Goal: Task Accomplishment & Management: Use online tool/utility

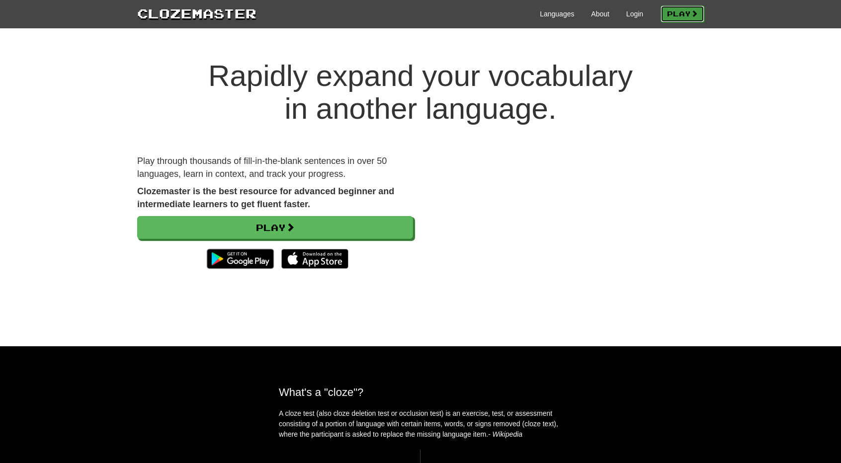
click at [675, 19] on link "Play" at bounding box center [682, 13] width 44 height 17
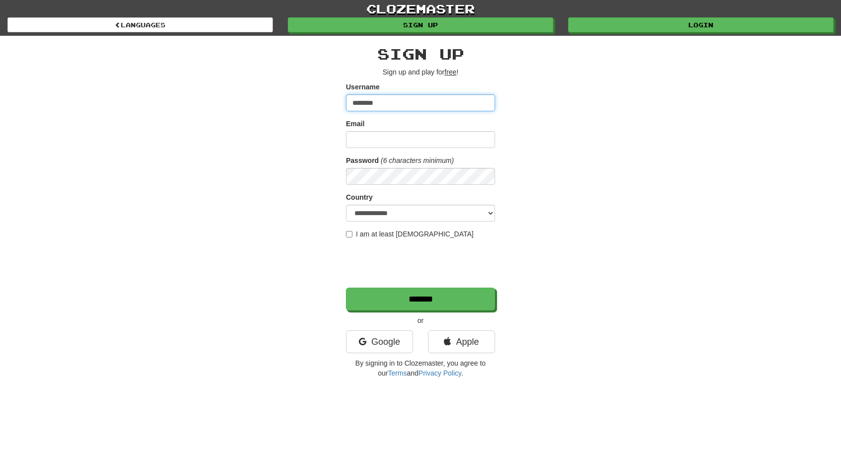
type input "********"
type input "**********"
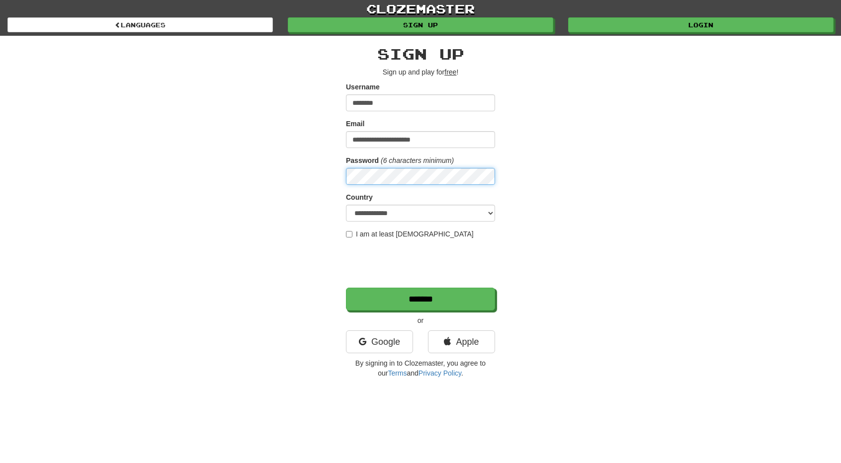
click at [173, 164] on div "**********" at bounding box center [420, 209] width 581 height 347
click at [565, 182] on div "**********" at bounding box center [420, 209] width 581 height 347
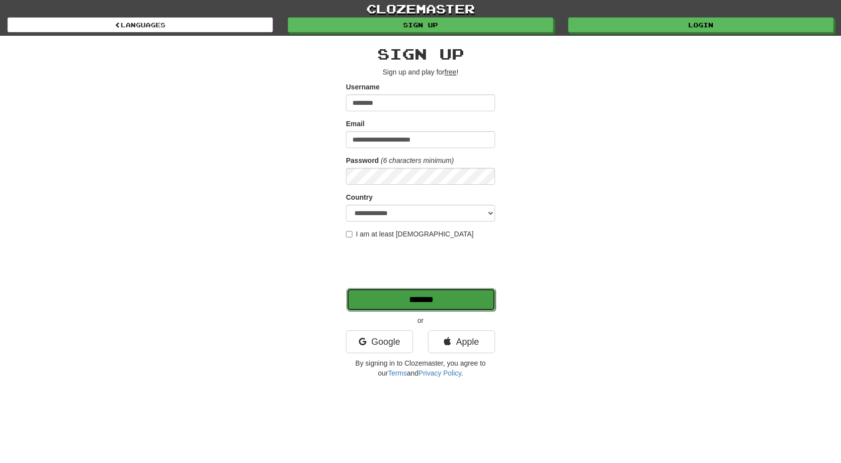
click at [415, 301] on input "*******" at bounding box center [420, 299] width 149 height 23
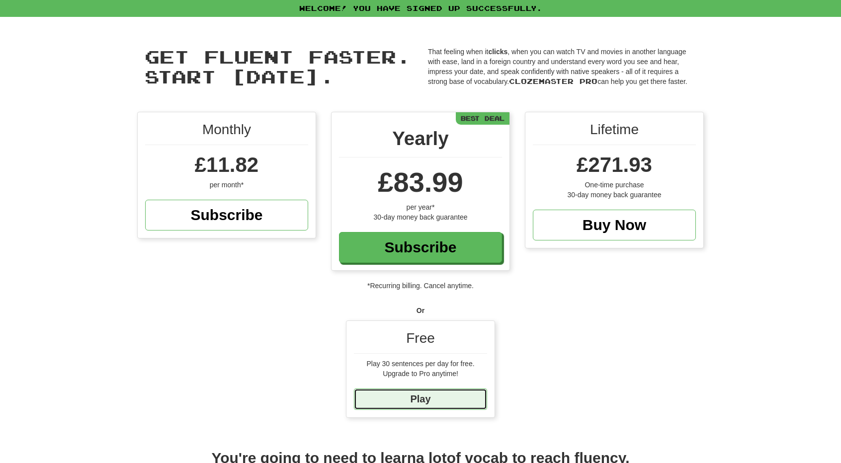
click at [438, 400] on link "Play" at bounding box center [420, 399] width 133 height 21
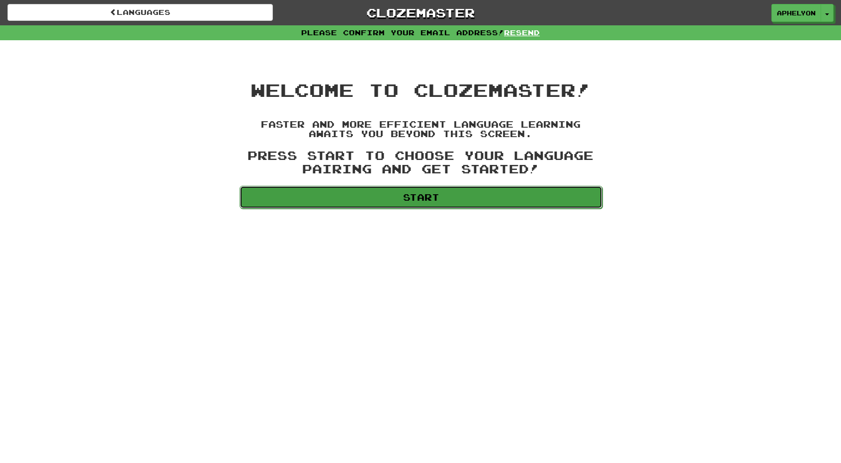
click at [376, 194] on link "Start" at bounding box center [421, 197] width 363 height 23
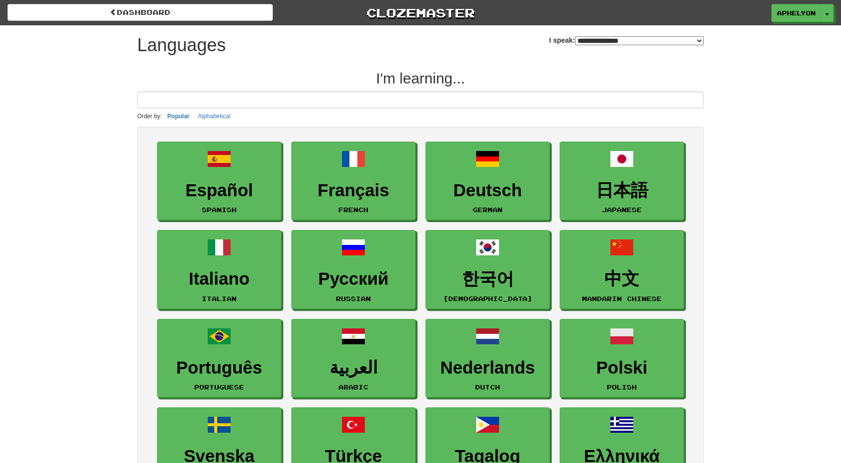
select select "*******"
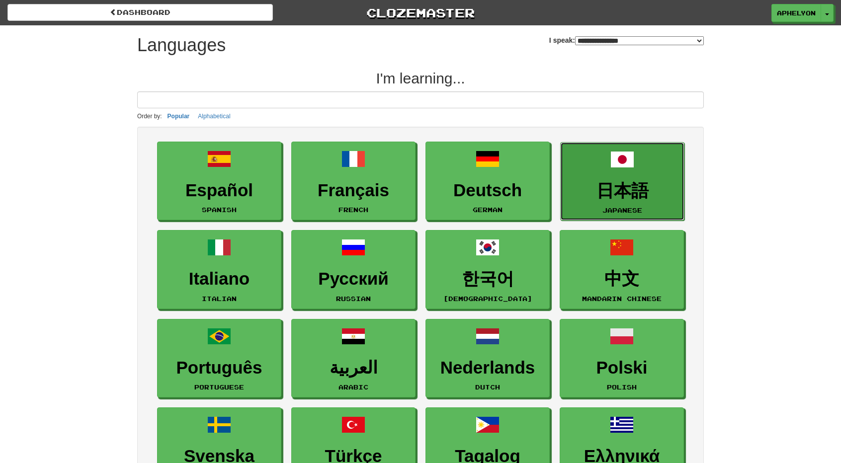
click at [624, 164] on span at bounding box center [622, 160] width 24 height 24
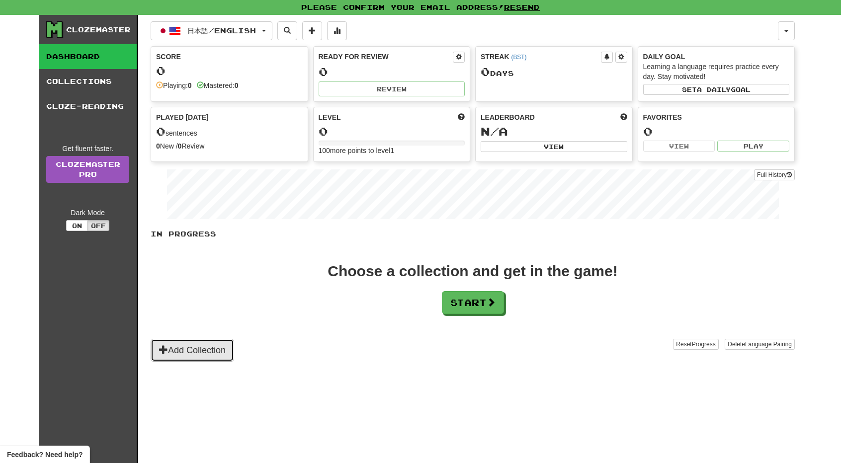
click at [192, 348] on button "Add Collection" at bounding box center [192, 350] width 83 height 23
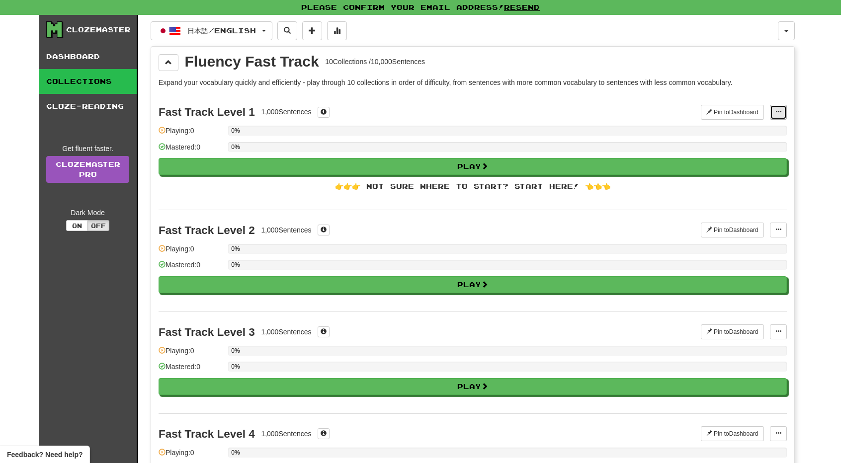
click at [779, 112] on span at bounding box center [778, 112] width 6 height 6
click at [230, 61] on div "Fluency Fast Track" at bounding box center [252, 61] width 134 height 15
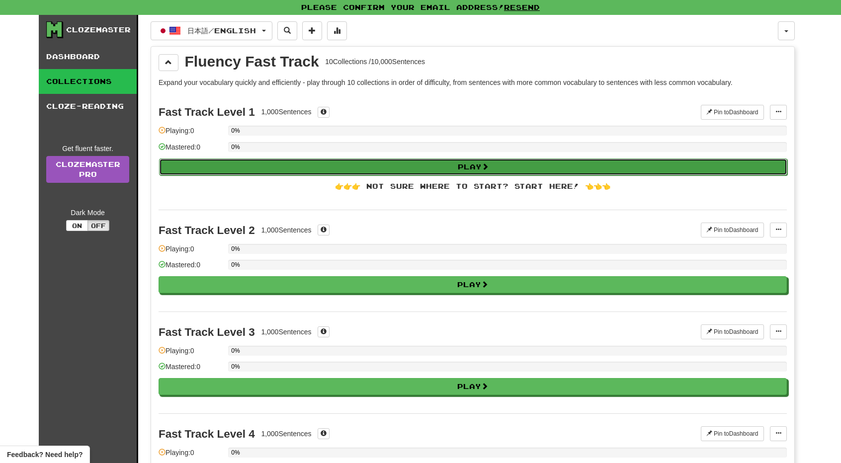
click at [325, 164] on button "Play" at bounding box center [473, 167] width 628 height 17
select select "**"
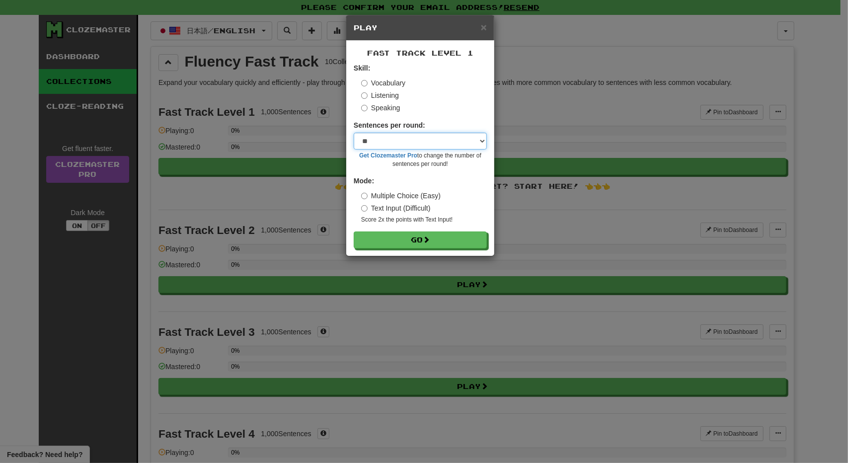
click at [458, 142] on select "* ** ** ** ** ** *** ********" at bounding box center [420, 141] width 133 height 17
click at [474, 134] on select "* ** ** ** ** ** *** ********" at bounding box center [420, 141] width 133 height 17
click at [474, 139] on select "* ** ** ** ** ** *** ********" at bounding box center [420, 141] width 133 height 17
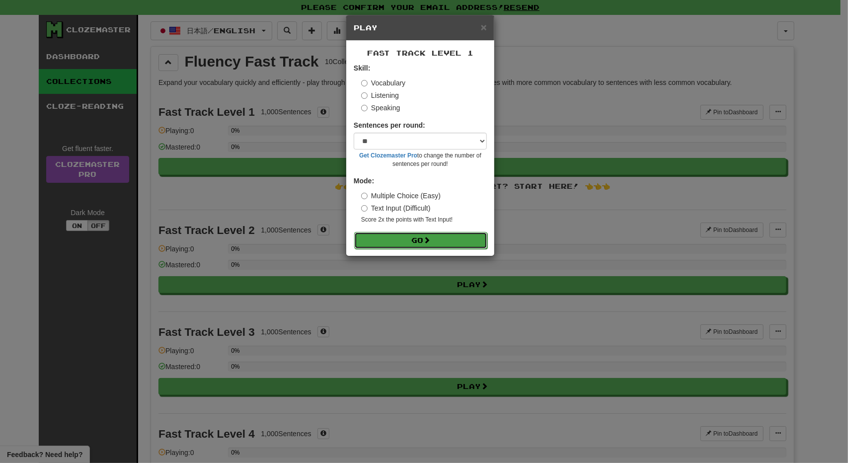
click at [395, 239] on button "Go" at bounding box center [420, 240] width 133 height 17
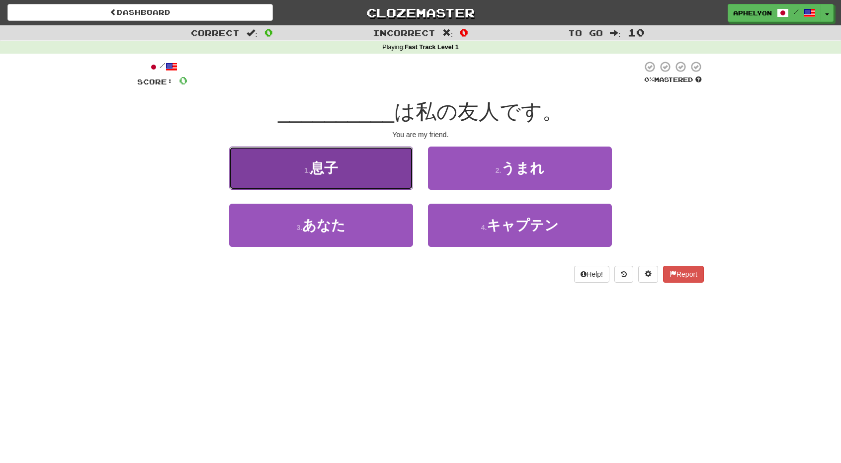
click at [369, 175] on button "1 . 息子" at bounding box center [321, 168] width 184 height 43
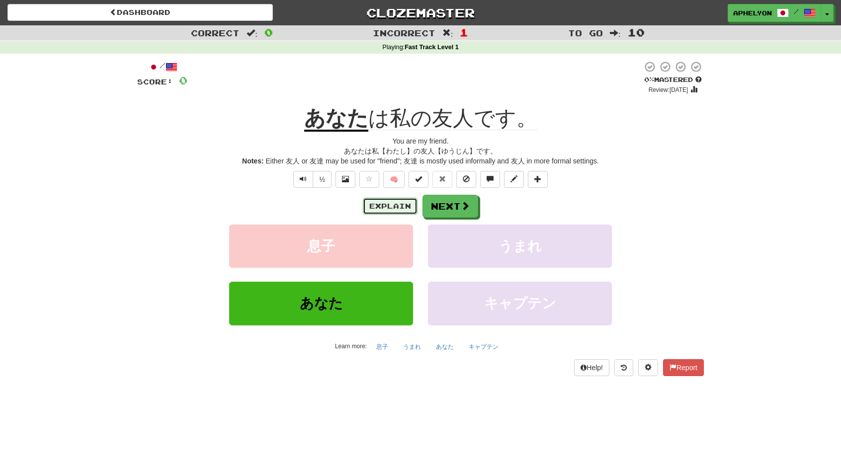
click at [395, 204] on button "Explain" at bounding box center [390, 206] width 55 height 17
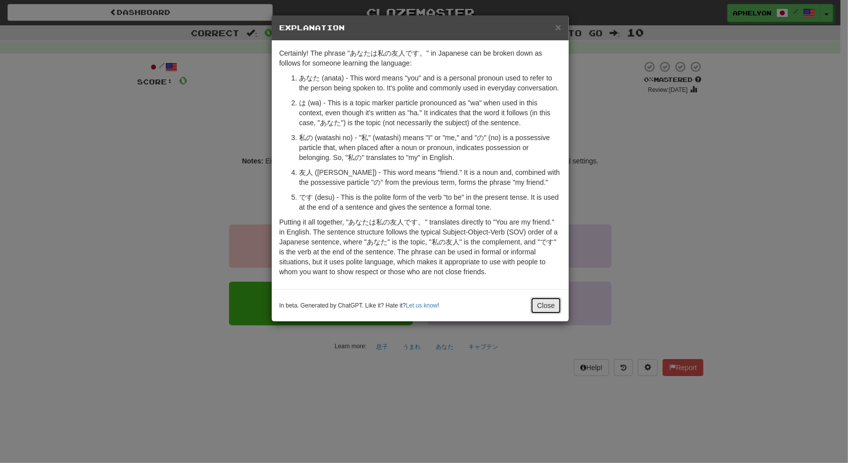
click at [548, 305] on button "Close" at bounding box center [546, 305] width 31 height 17
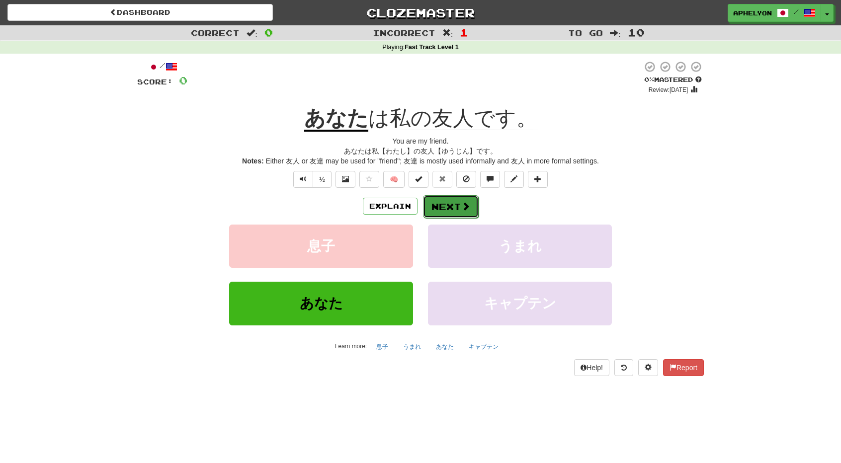
click at [455, 200] on button "Next" at bounding box center [451, 206] width 56 height 23
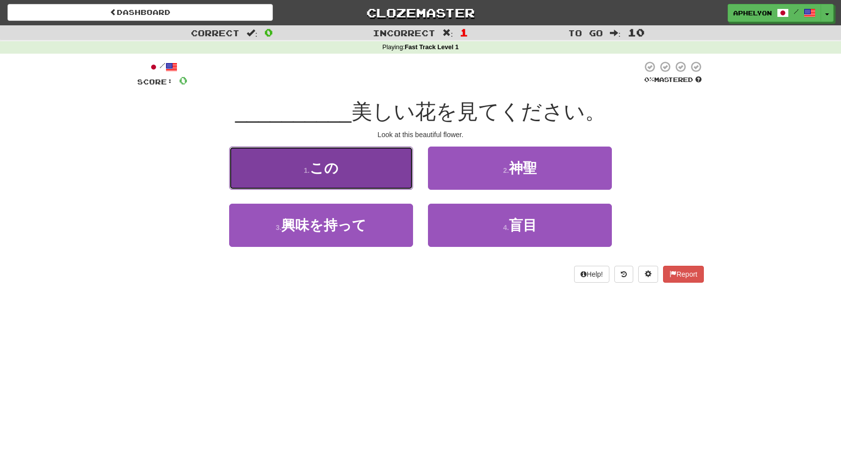
click at [381, 172] on button "1 . この" at bounding box center [321, 168] width 184 height 43
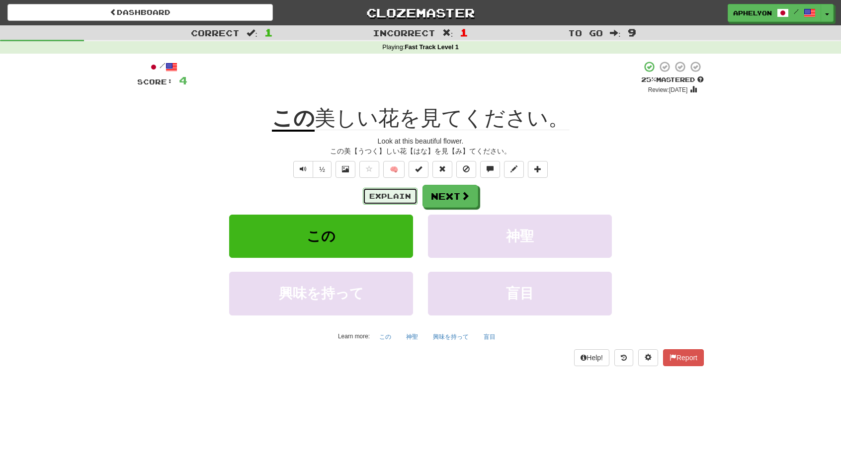
click at [398, 195] on button "Explain" at bounding box center [390, 196] width 55 height 17
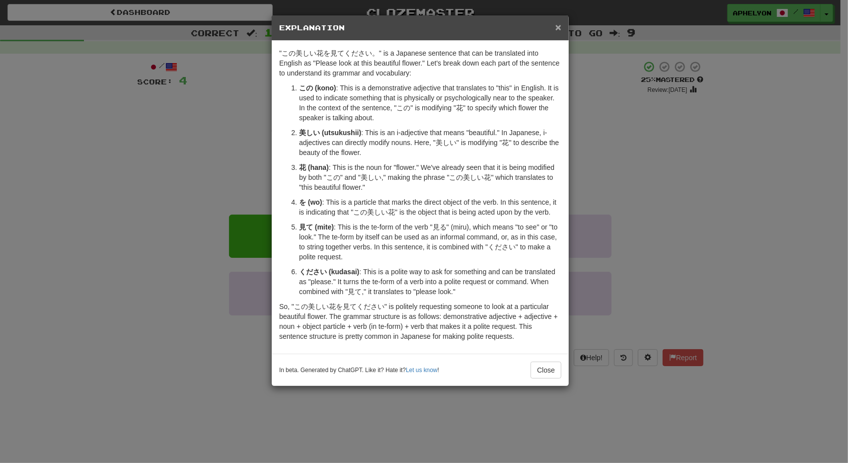
click at [557, 27] on span "×" at bounding box center [559, 26] width 6 height 11
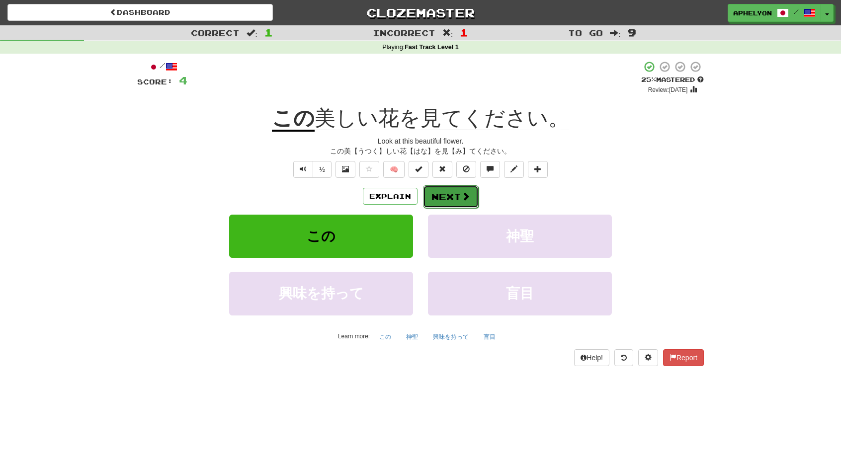
click at [458, 197] on button "Next" at bounding box center [451, 196] width 56 height 23
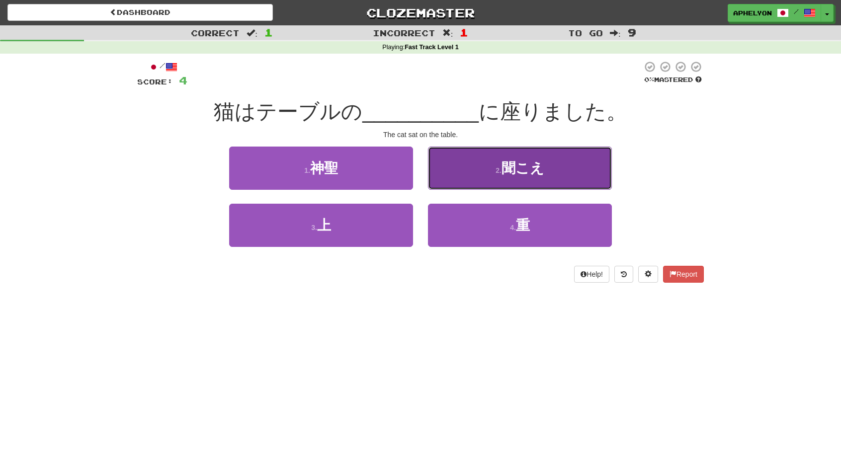
click at [484, 169] on button "2 . 聞こえ" at bounding box center [520, 168] width 184 height 43
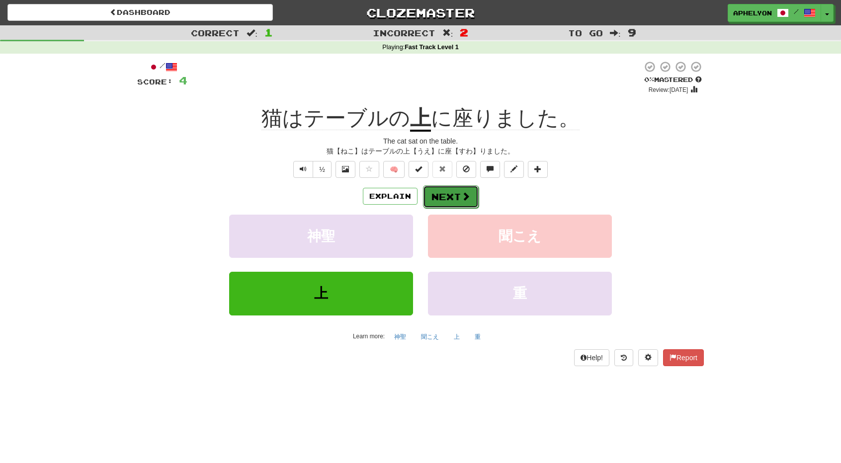
click at [440, 199] on button "Next" at bounding box center [451, 196] width 56 height 23
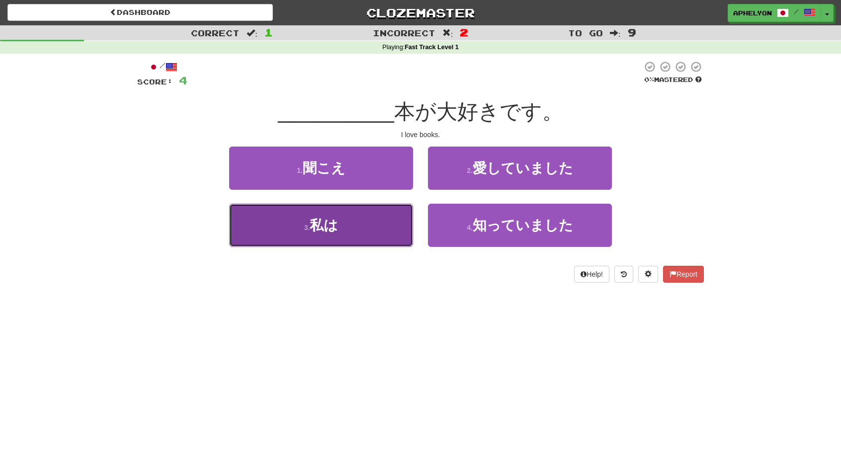
click at [381, 235] on button "3 . 私は" at bounding box center [321, 225] width 184 height 43
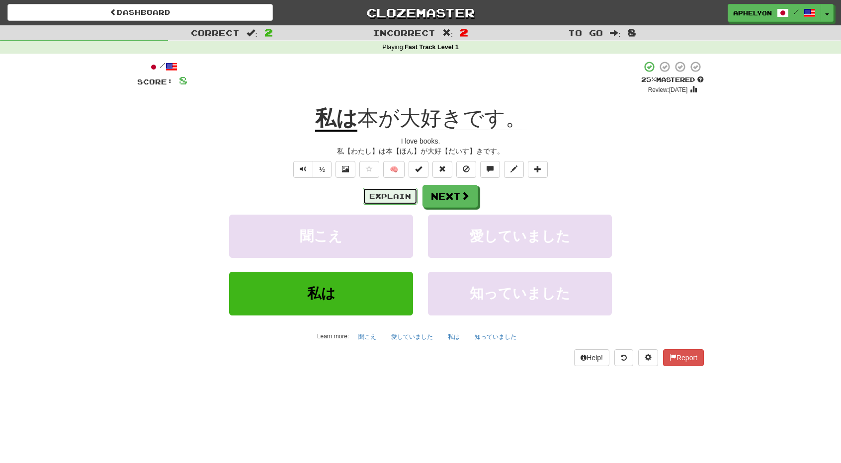
click at [397, 196] on button "Explain" at bounding box center [390, 196] width 55 height 17
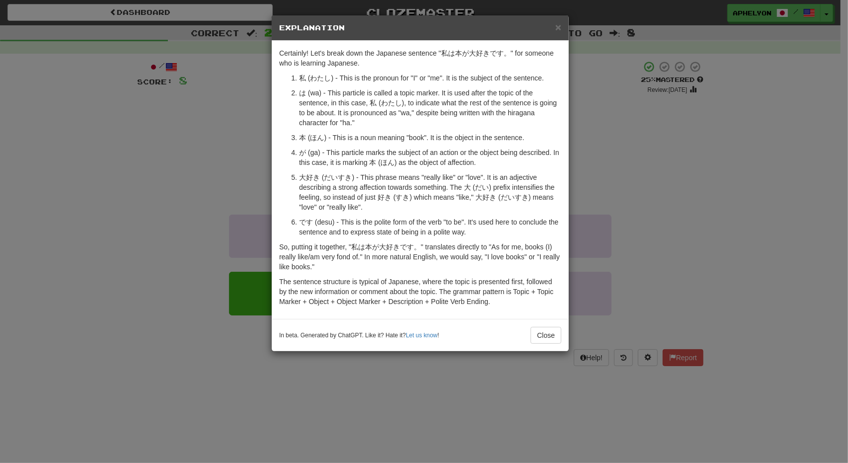
click at [210, 157] on div "× Explanation Certainly! Let's break down the Japanese sentence "私は本が大好きです。" fo…" at bounding box center [424, 231] width 848 height 463
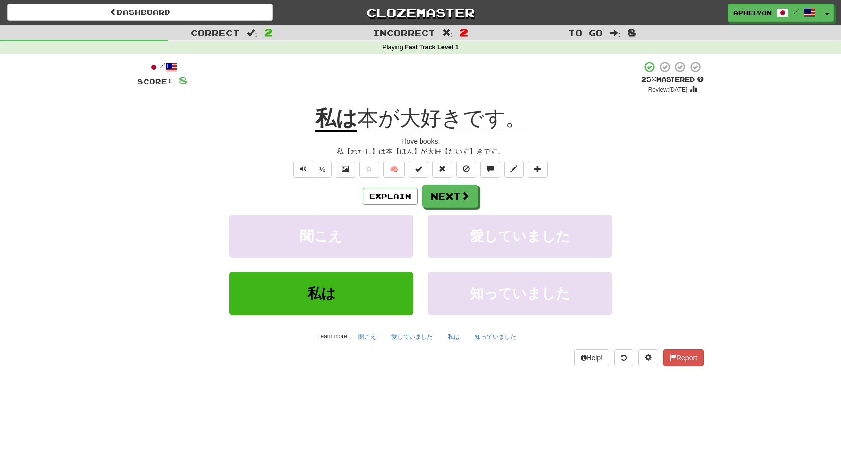
click at [585, 125] on div "私は 本が大好きです。" at bounding box center [420, 118] width 567 height 27
click at [648, 161] on div "/ Score: 8 + 4 25 % Mastered Review: 2025-08-21 私は 本が大好きです。 I love books. 私【わたし…" at bounding box center [420, 213] width 567 height 305
click at [464, 199] on span at bounding box center [465, 196] width 9 height 9
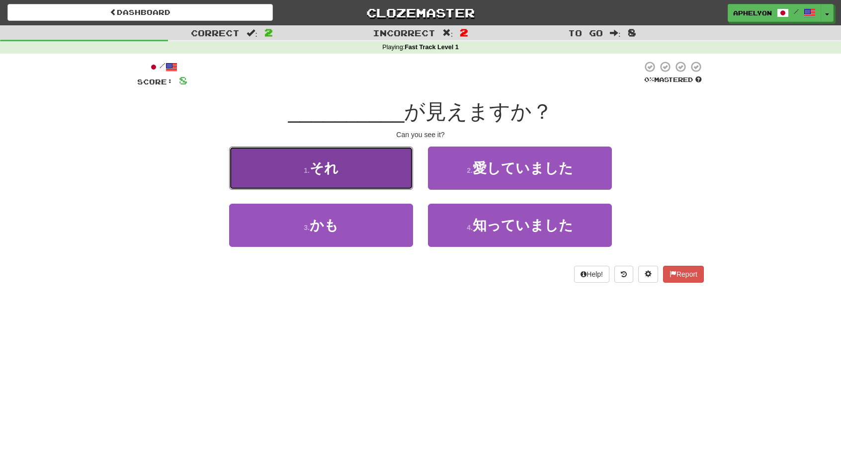
click at [353, 176] on button "1 . それ" at bounding box center [321, 168] width 184 height 43
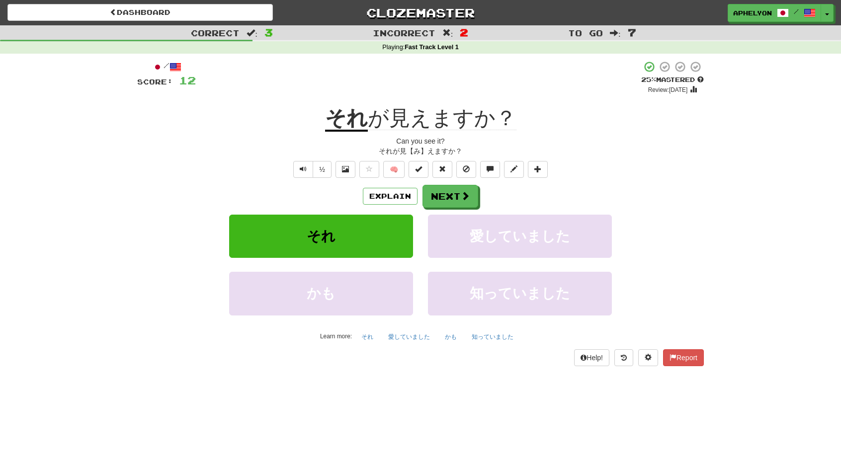
click at [276, 117] on div "それ が見えますか？" at bounding box center [420, 118] width 567 height 27
click at [250, 122] on div "それ が見えますか？" at bounding box center [420, 118] width 567 height 27
click at [463, 195] on span at bounding box center [465, 196] width 9 height 9
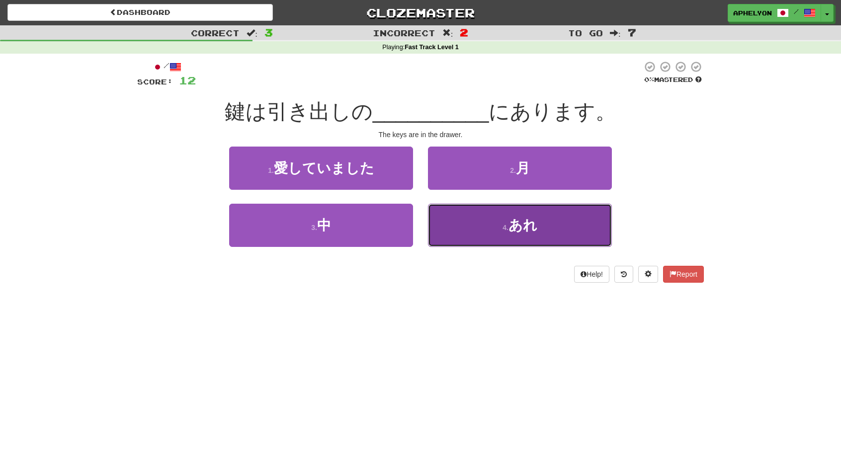
click at [518, 229] on span "あれ" at bounding box center [522, 225] width 29 height 15
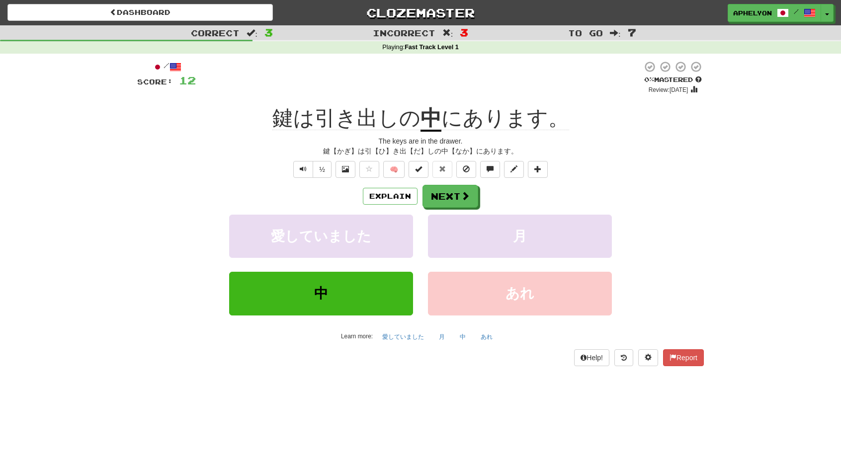
click at [691, 178] on div "/ Score: 12 0 % Mastered Review: 2025-08-20 鍵は引き出しの 中 にあります。 The keys are in th…" at bounding box center [420, 213] width 567 height 305
click at [445, 196] on button "Next" at bounding box center [451, 196] width 56 height 23
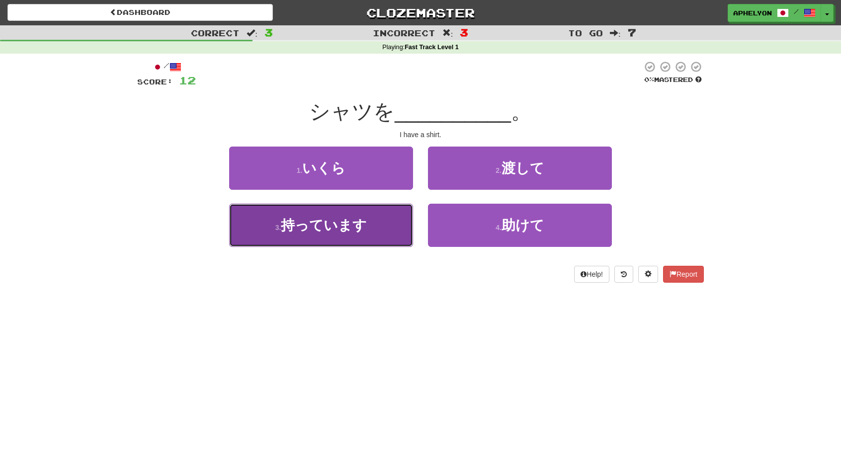
click at [378, 225] on button "3 . 持っています" at bounding box center [321, 225] width 184 height 43
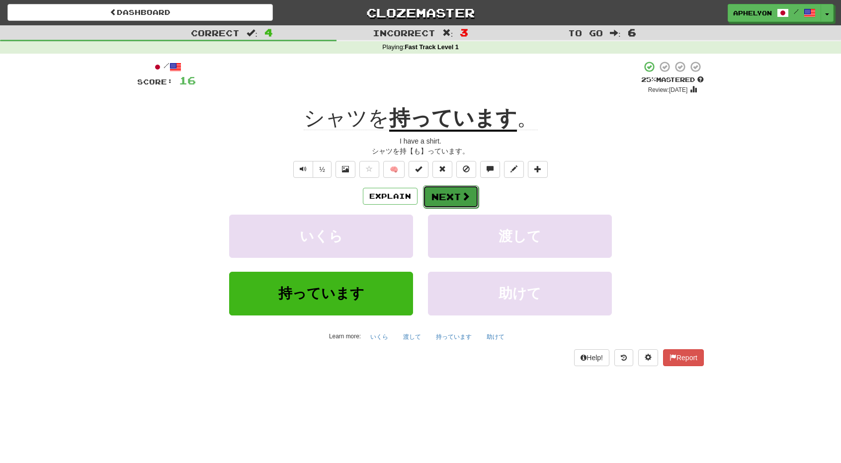
click at [459, 198] on button "Next" at bounding box center [451, 196] width 56 height 23
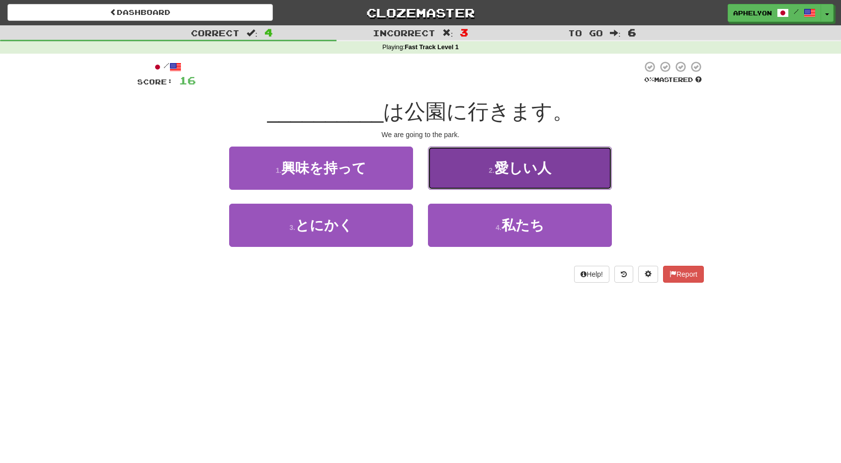
click at [506, 169] on span "愛しい人" at bounding box center [522, 168] width 57 height 15
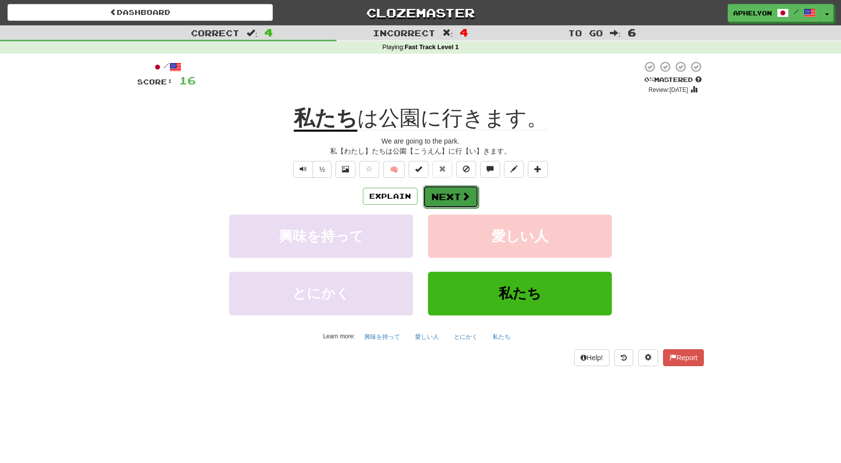
click at [454, 194] on button "Next" at bounding box center [451, 196] width 56 height 23
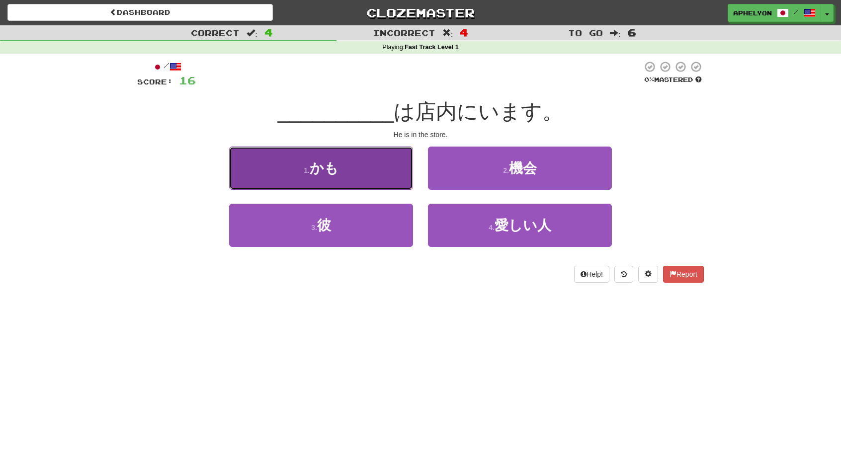
click at [369, 176] on button "1 . かも" at bounding box center [321, 168] width 184 height 43
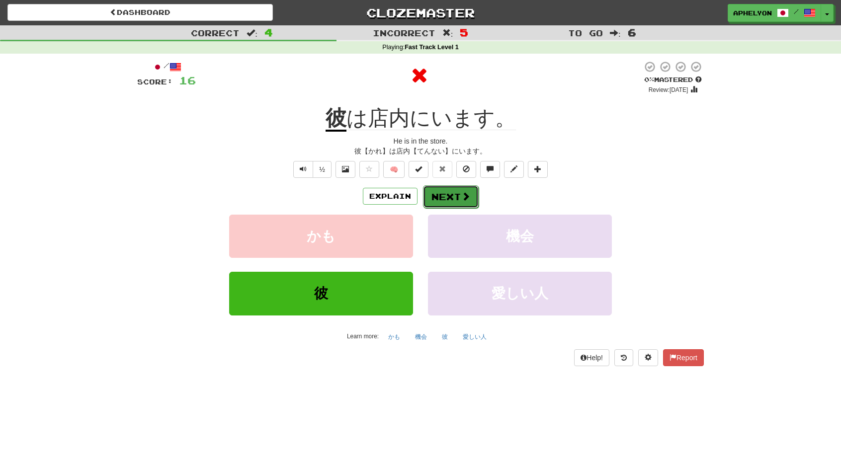
click at [456, 188] on button "Next" at bounding box center [451, 196] width 56 height 23
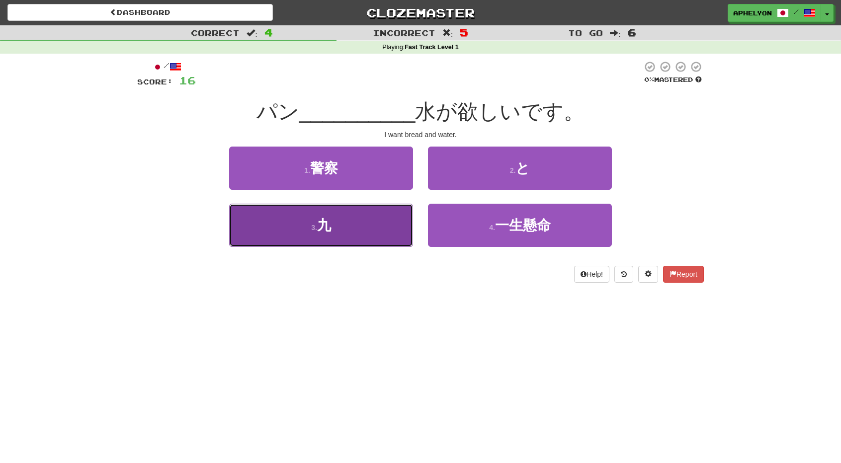
click at [377, 238] on button "3 . 九" at bounding box center [321, 225] width 184 height 43
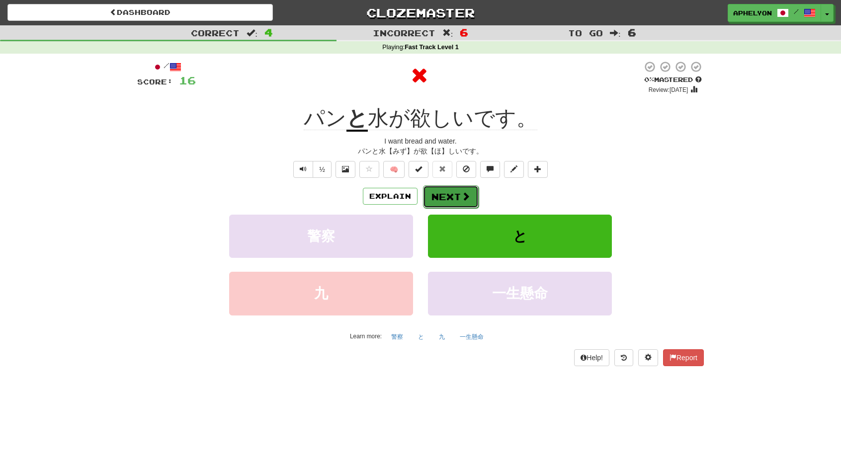
click at [470, 198] on button "Next" at bounding box center [451, 196] width 56 height 23
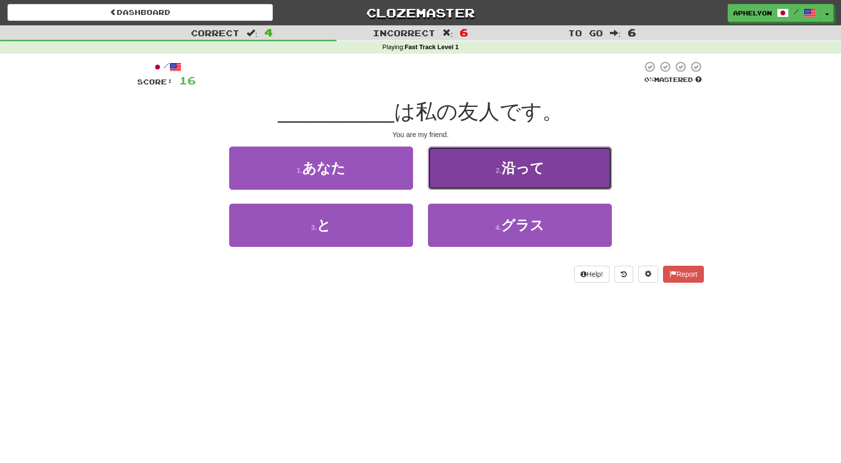
click at [481, 167] on button "2 . 沿って" at bounding box center [520, 168] width 184 height 43
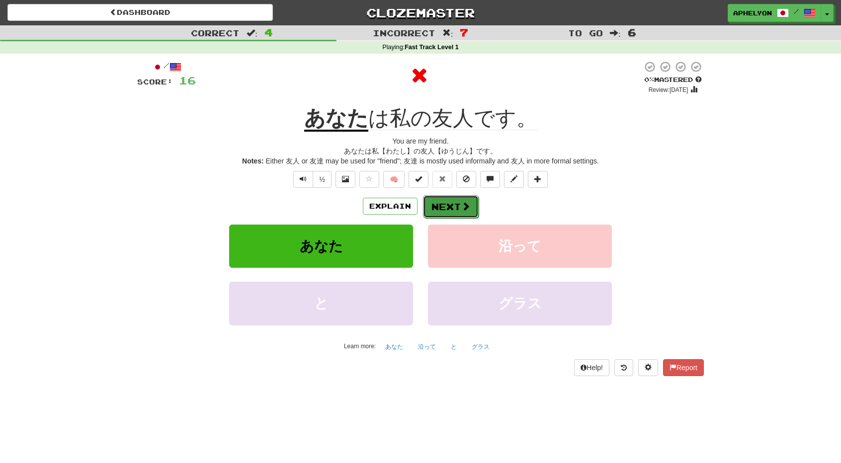
click at [450, 195] on button "Next" at bounding box center [451, 206] width 56 height 23
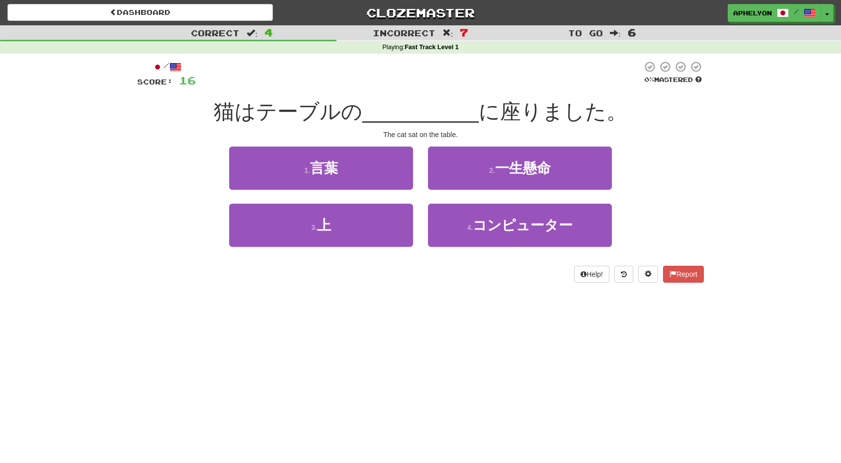
click at [356, 194] on div "1 . 言葉" at bounding box center [321, 175] width 199 height 57
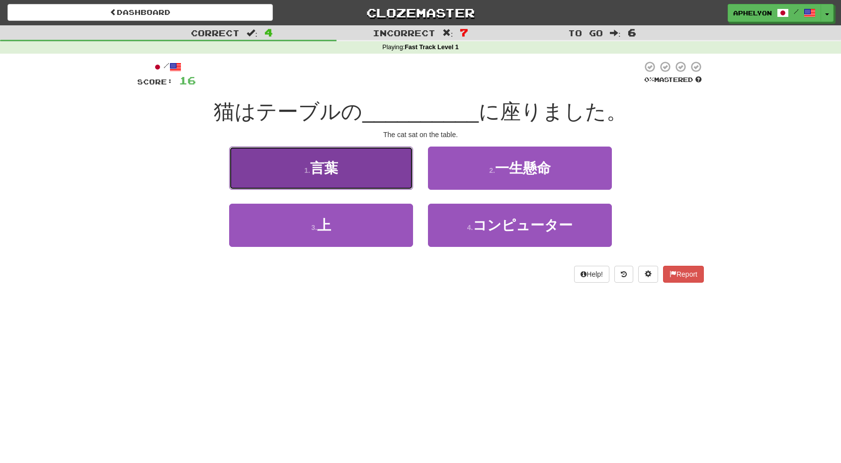
click at [367, 168] on button "1 . 言葉" at bounding box center [321, 168] width 184 height 43
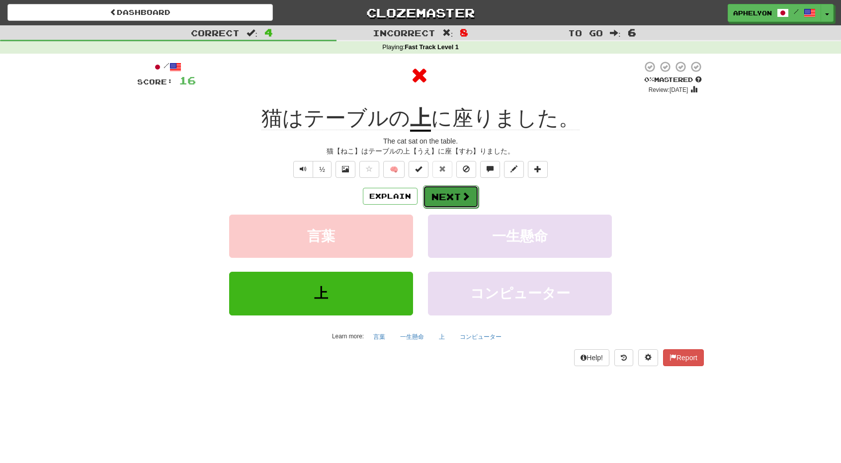
click at [452, 187] on button "Next" at bounding box center [451, 196] width 56 height 23
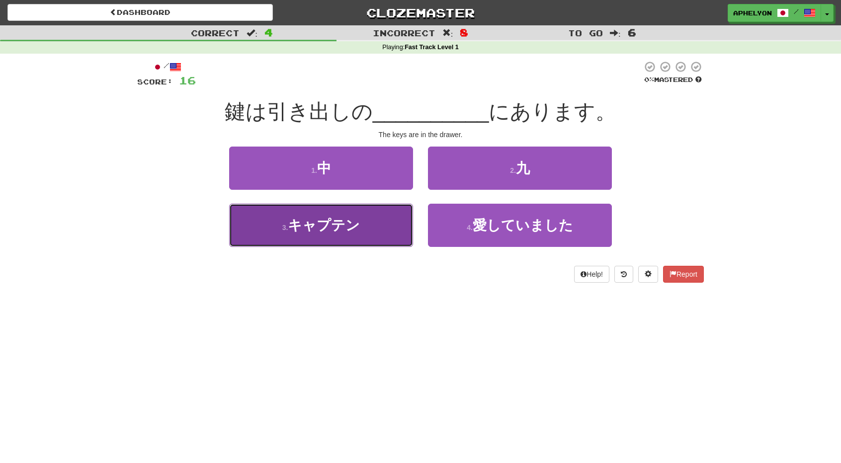
click at [386, 233] on button "3 . キャプテン" at bounding box center [321, 225] width 184 height 43
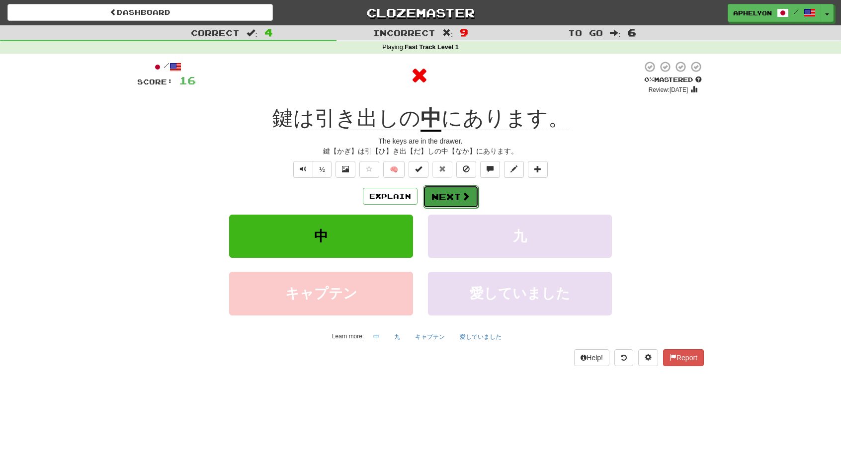
click at [452, 192] on button "Next" at bounding box center [451, 196] width 56 height 23
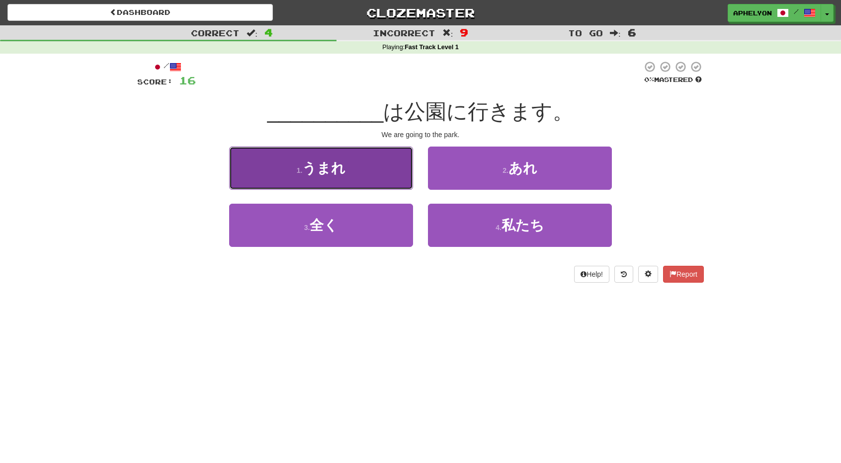
click at [373, 177] on button "1 . うまれ" at bounding box center [321, 168] width 184 height 43
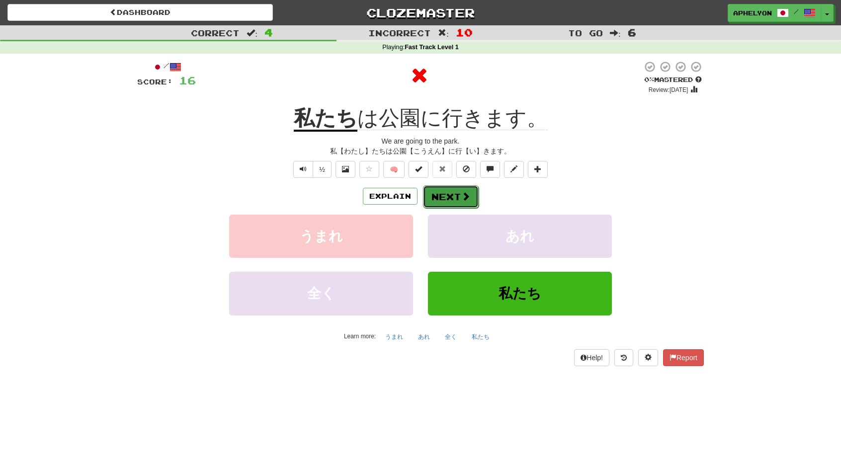
click at [463, 199] on span at bounding box center [465, 196] width 9 height 9
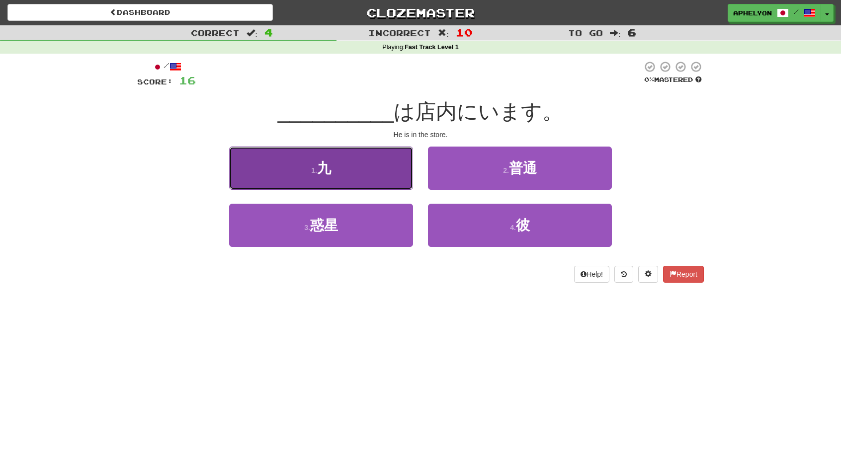
click at [365, 180] on button "1 . 九" at bounding box center [321, 168] width 184 height 43
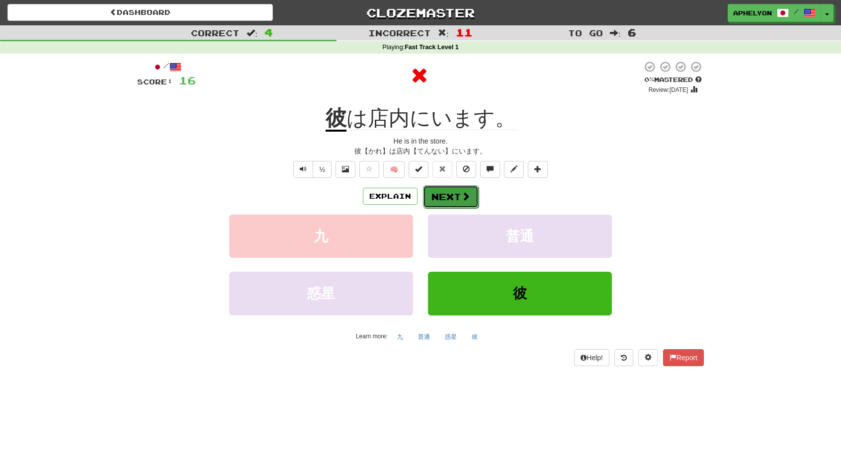
click at [464, 196] on span at bounding box center [465, 196] width 9 height 9
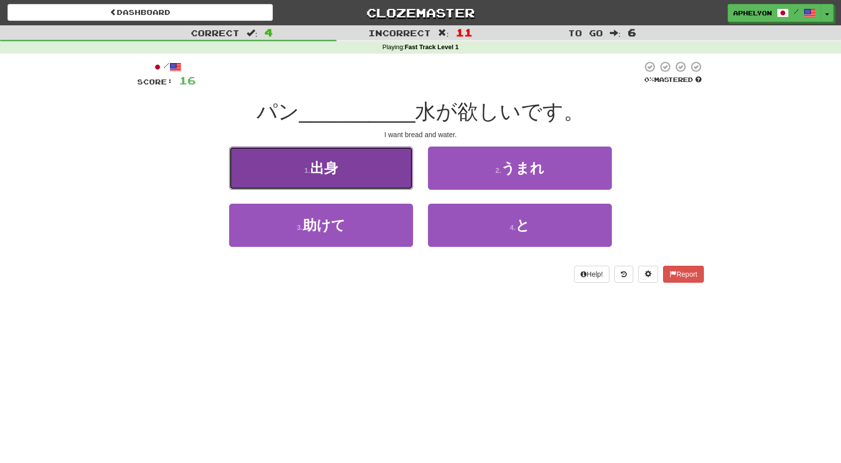
click at [349, 178] on button "1 . 出身" at bounding box center [321, 168] width 184 height 43
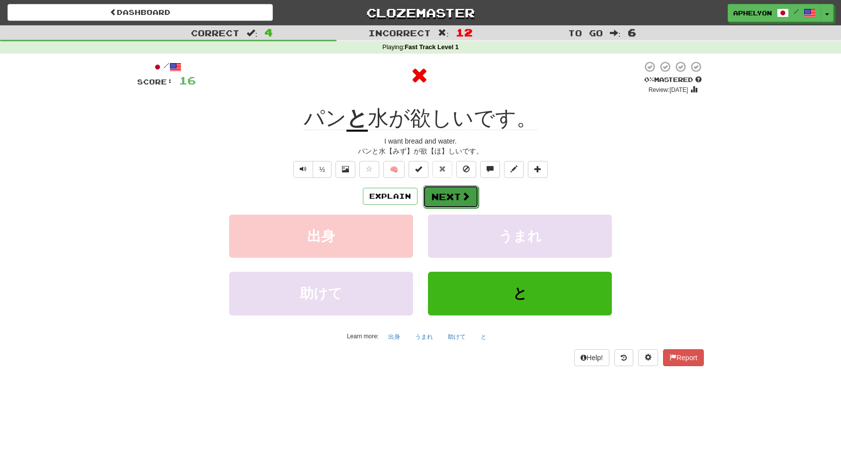
click at [449, 194] on button "Next" at bounding box center [451, 196] width 56 height 23
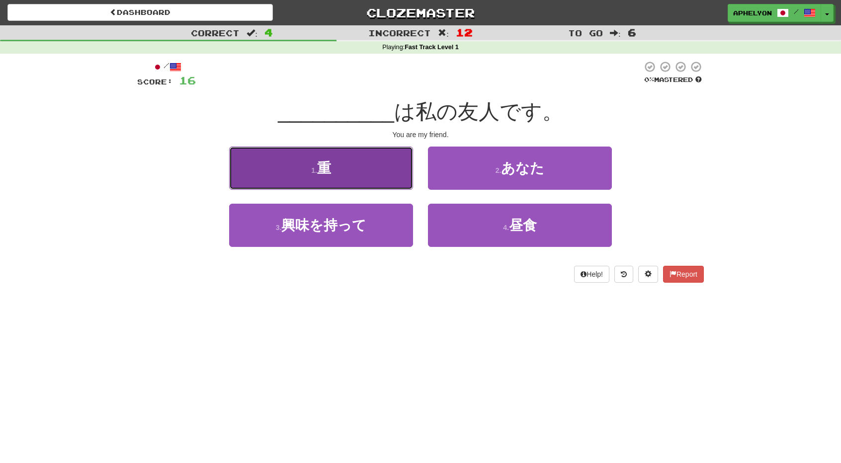
click at [380, 180] on button "1 . 重" at bounding box center [321, 168] width 184 height 43
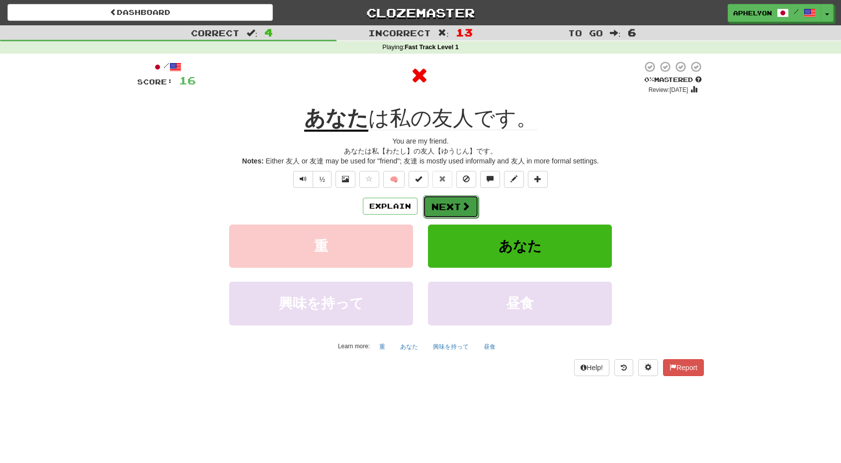
click at [458, 205] on button "Next" at bounding box center [451, 206] width 56 height 23
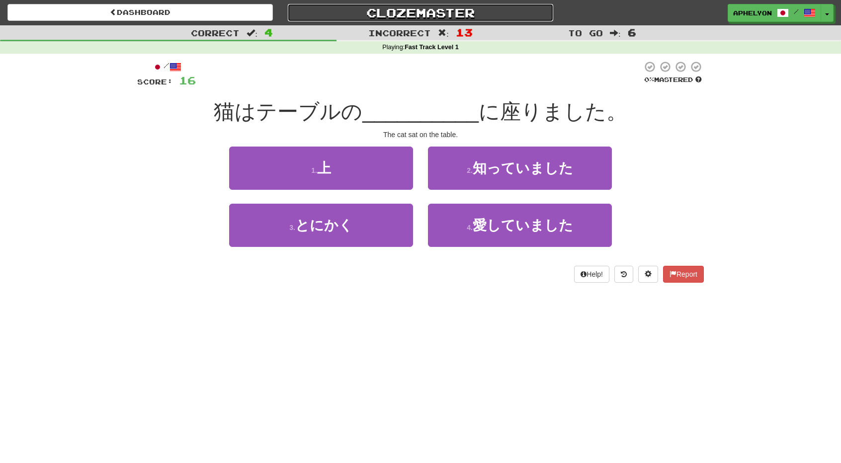
click at [407, 16] on link "Clozemaster" at bounding box center [420, 12] width 265 height 17
